Goal: Task Accomplishment & Management: Complete application form

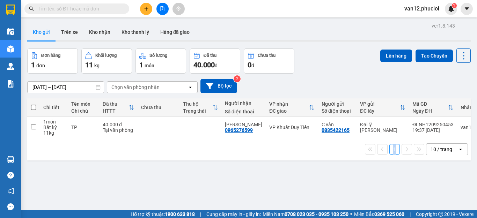
scroll to position [23, 0]
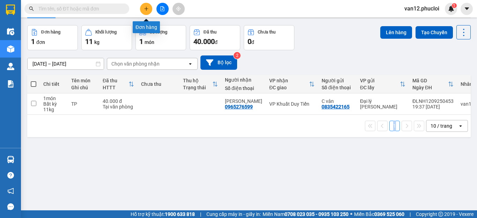
click at [145, 9] on icon "plus" at bounding box center [146, 8] width 5 height 5
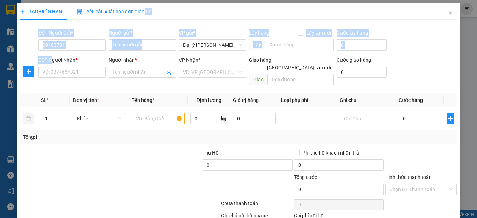
drag, startPoint x: 145, startPoint y: 9, endPoint x: 52, endPoint y: 54, distance: 102.6
click at [52, 54] on div "TẠO ĐƠN HÀNG Yêu cầu xuất hóa đơn điện tử Transit Pickup Surcharge Ids Transit …" at bounding box center [238, 126] width 436 height 246
click at [105, 45] on div "SĐT Người Gửi * 09183781" at bounding box center [72, 41] width 70 height 24
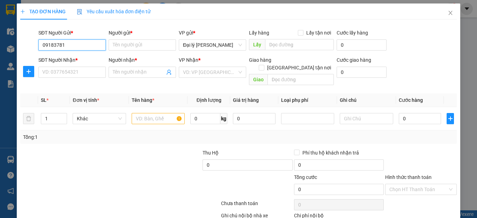
click at [67, 45] on input "09183781" at bounding box center [71, 44] width 67 height 11
click at [79, 58] on div "0918378190 - c hảo" at bounding box center [71, 59] width 58 height 8
type input "0918378190"
type input "c hảo"
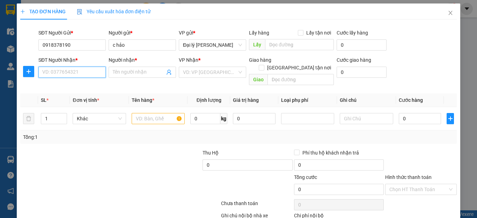
click at [42, 72] on input "SĐT Người Nhận *" at bounding box center [71, 72] width 67 height 11
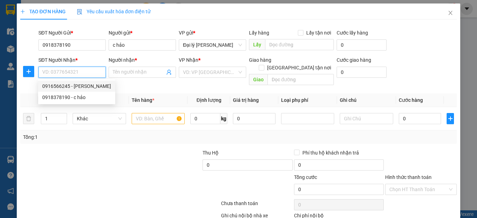
click at [84, 84] on div "0916566245 - [PERSON_NAME]" at bounding box center [76, 86] width 69 height 8
type input "0916566245"
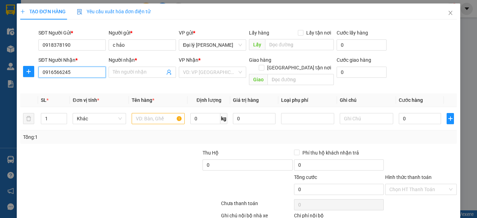
type input "[PERSON_NAME]"
click at [136, 113] on input "text" at bounding box center [158, 118] width 53 height 11
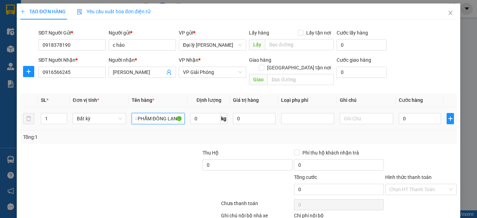
scroll to position [0, 13]
type input "THỰC PHẨM ĐÔNG LẠNH"
click at [195, 113] on input "0" at bounding box center [205, 118] width 30 height 11
type input "21"
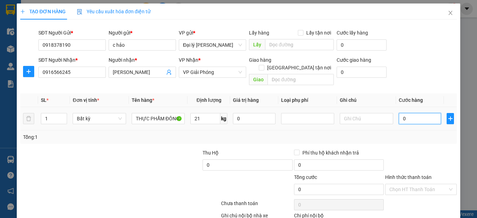
click at [401, 113] on input "0" at bounding box center [420, 118] width 43 height 11
type input "60.000"
click at [404, 113] on input "60.000" at bounding box center [420, 118] width 43 height 11
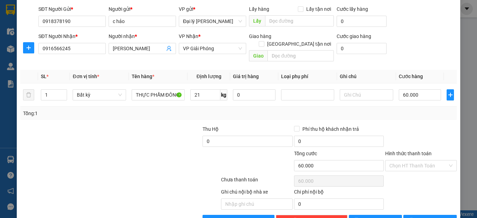
scroll to position [28, 0]
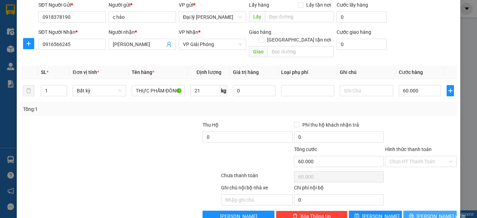
click at [413, 214] on icon "printer" at bounding box center [411, 216] width 5 height 5
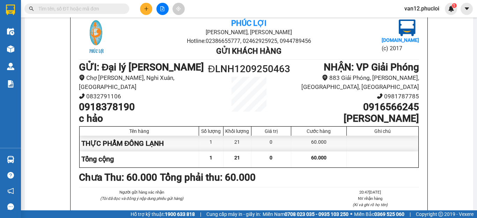
scroll to position [56, 0]
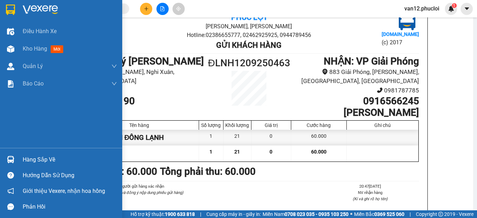
click at [44, 5] on img at bounding box center [40, 10] width 35 height 10
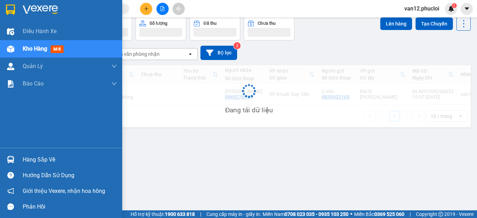
scroll to position [32, 0]
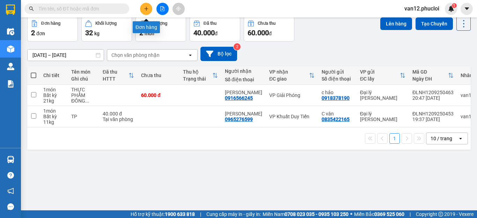
click at [147, 8] on icon "plus" at bounding box center [146, 8] width 5 height 5
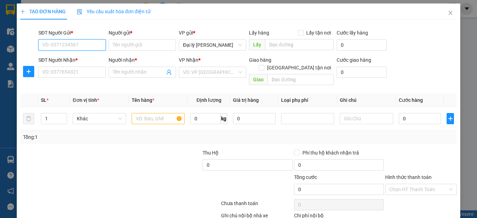
click at [100, 47] on input "SĐT Người Gửi *" at bounding box center [71, 44] width 67 height 11
click at [84, 60] on div "0911167108 - c thủy" at bounding box center [71, 59] width 58 height 8
type input "0911167108"
type input "c thủy"
type input "0911167108"
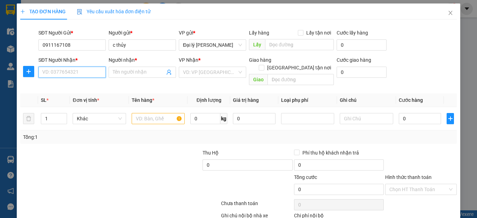
click at [98, 72] on input "SĐT Người Nhận *" at bounding box center [71, 72] width 67 height 11
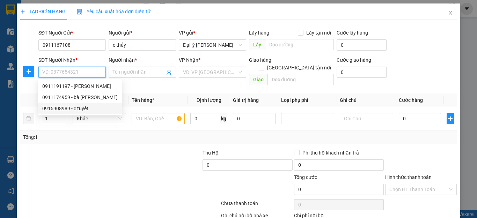
click at [83, 108] on div "0915908989 - c tuyết" at bounding box center [79, 109] width 75 height 8
type input "0915908989"
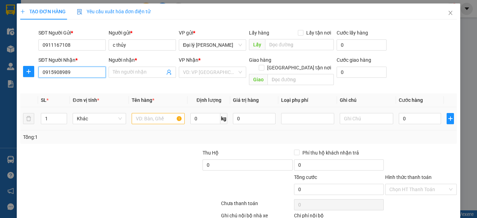
type input "c tuyết"
click at [210, 74] on span "VP Giải Phóng" at bounding box center [212, 72] width 59 height 10
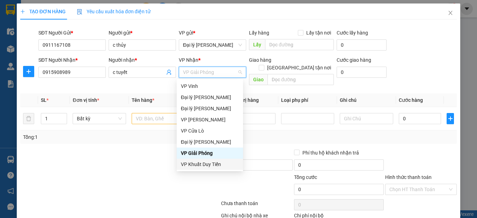
click at [215, 165] on div "VP Khuất Duy Tiến" at bounding box center [210, 165] width 58 height 8
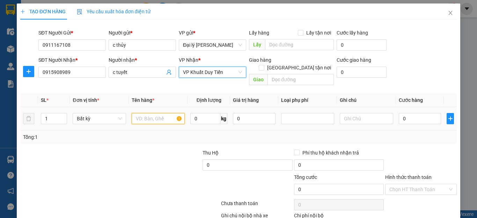
click at [177, 113] on input "text" at bounding box center [158, 118] width 53 height 11
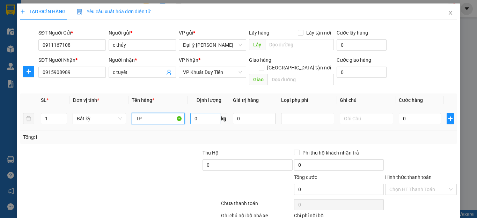
type input "TP"
click at [194, 113] on input "0" at bounding box center [205, 118] width 30 height 11
type input "11"
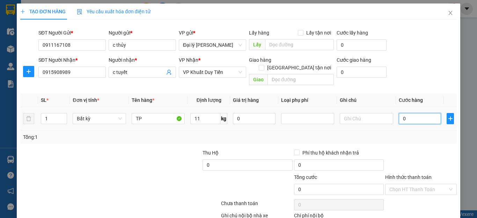
click at [400, 113] on input "0" at bounding box center [420, 118] width 43 height 11
type input "40.000"
click at [410, 175] on label "Hình thức thanh toán" at bounding box center [408, 178] width 46 height 6
click at [410, 184] on input "Hình thức thanh toán" at bounding box center [418, 189] width 58 height 10
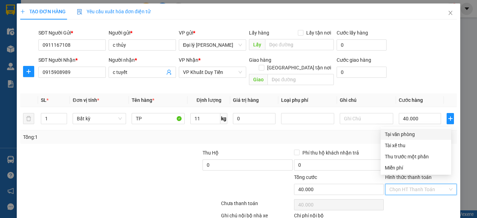
click at [404, 134] on div "Tại văn phòng" at bounding box center [416, 135] width 62 height 8
type input "0"
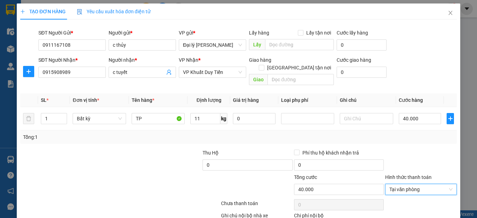
scroll to position [38, 0]
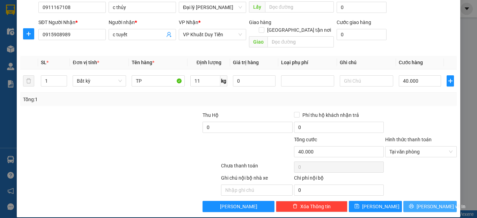
click at [433, 203] on span "[PERSON_NAME] và In" at bounding box center [440, 207] width 49 height 8
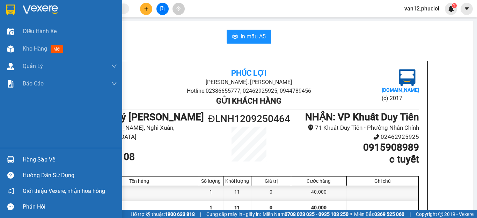
click at [12, 11] on img at bounding box center [10, 10] width 9 height 10
